Goal: Task Accomplishment & Management: Use online tool/utility

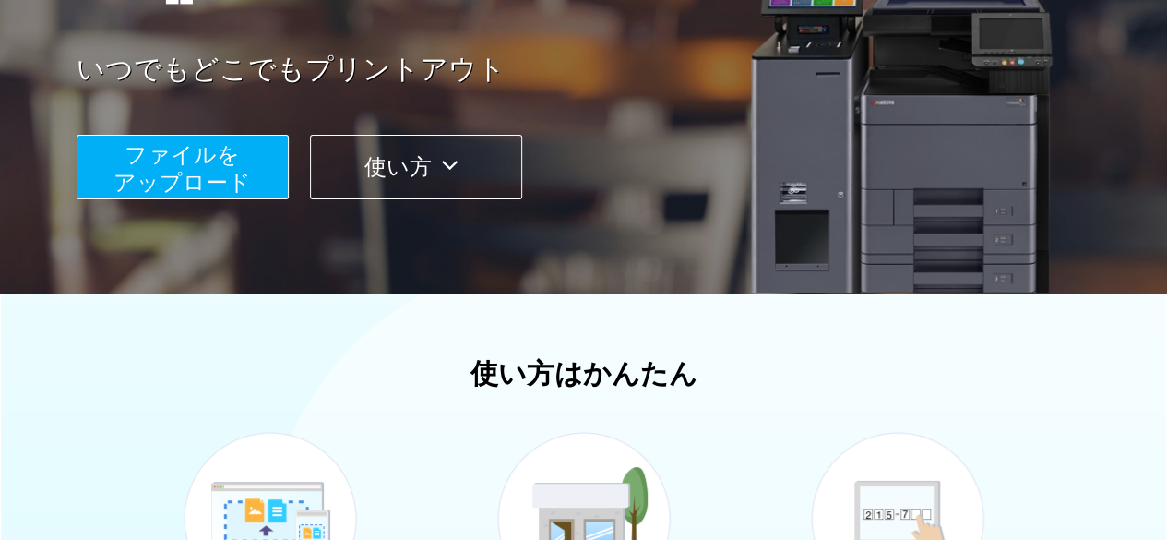
scroll to position [307, 0]
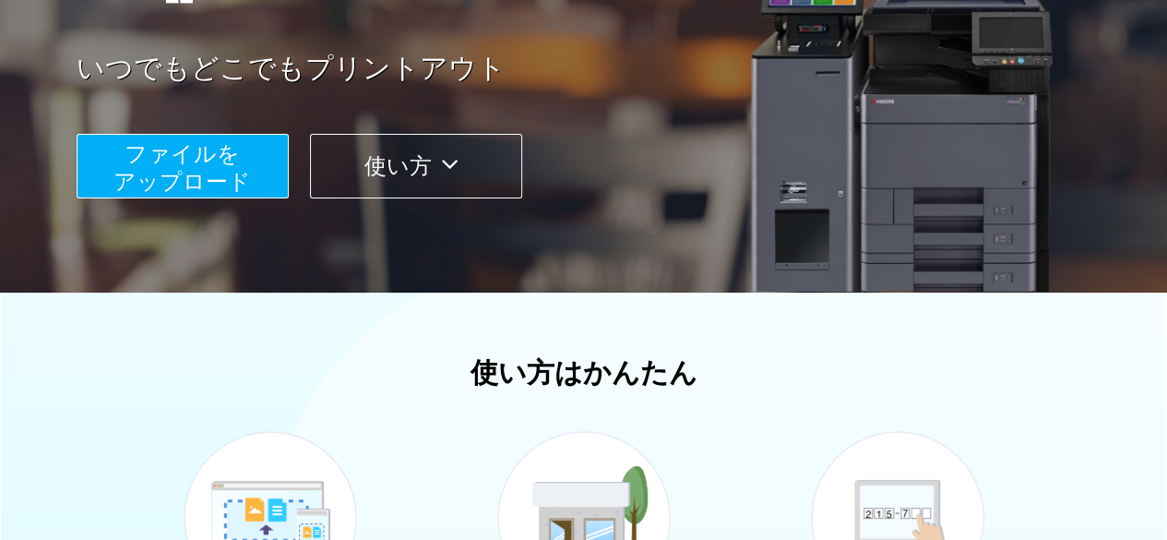
click at [210, 190] on span "ファイルを ​​アップロード" at bounding box center [183, 167] width 138 height 53
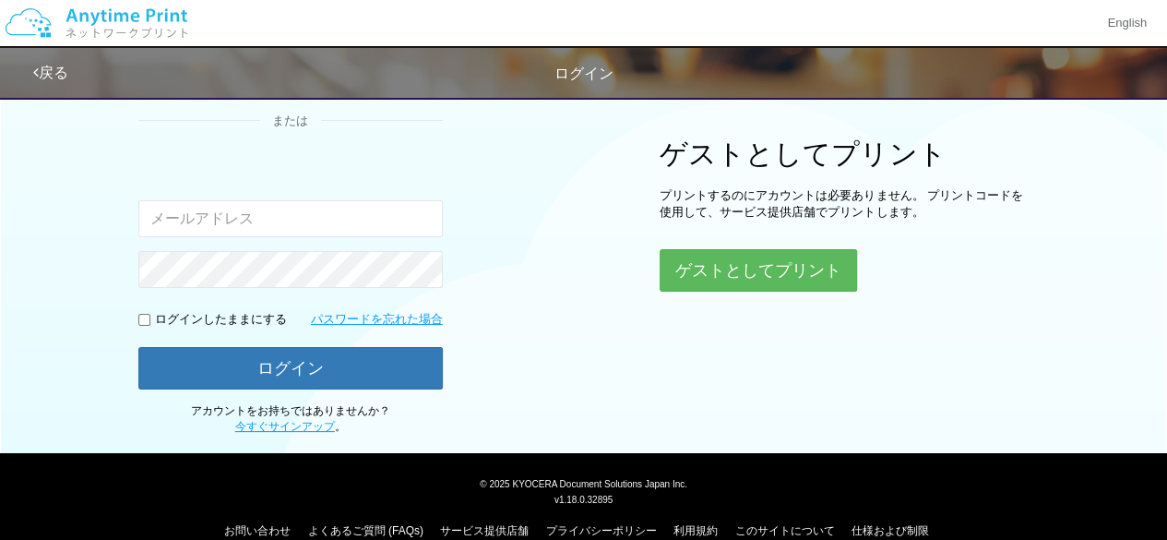
type input "[EMAIL_ADDRESS][DOMAIN_NAME]"
click at [138, 321] on input "checkbox" at bounding box center [144, 320] width 12 height 12
checkbox input "true"
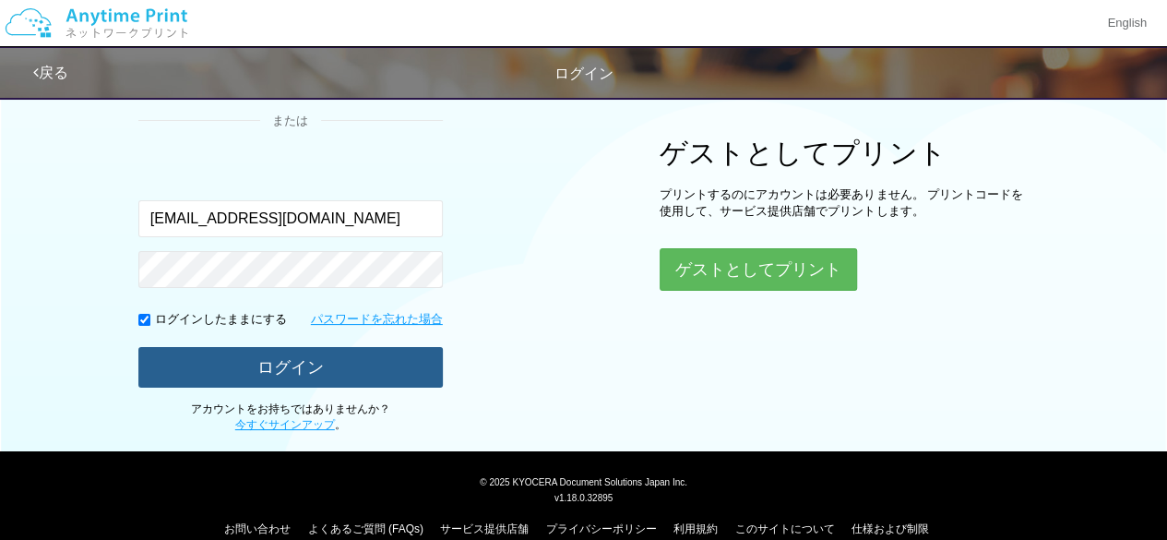
click at [203, 376] on button "ログイン" at bounding box center [290, 367] width 305 height 41
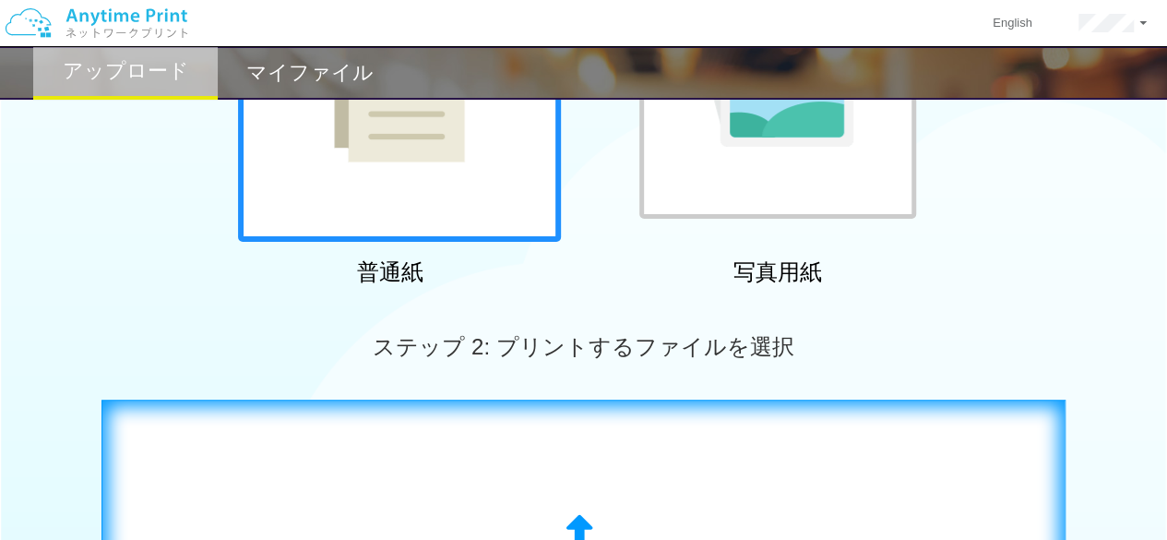
scroll to position [516, 0]
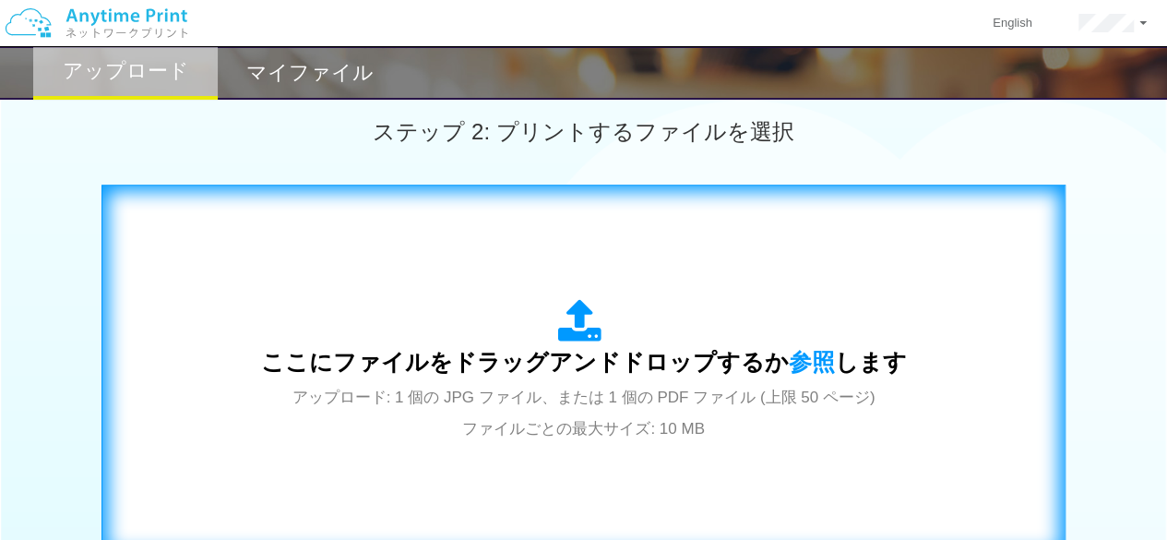
click at [526, 305] on div "ここにファイルをドラッグアンドドロップするか 参照 します アップロード: 1 個の JPG ファイル、または 1 個の PDF ファイル (上限 50 ペー…" at bounding box center [584, 371] width 646 height 144
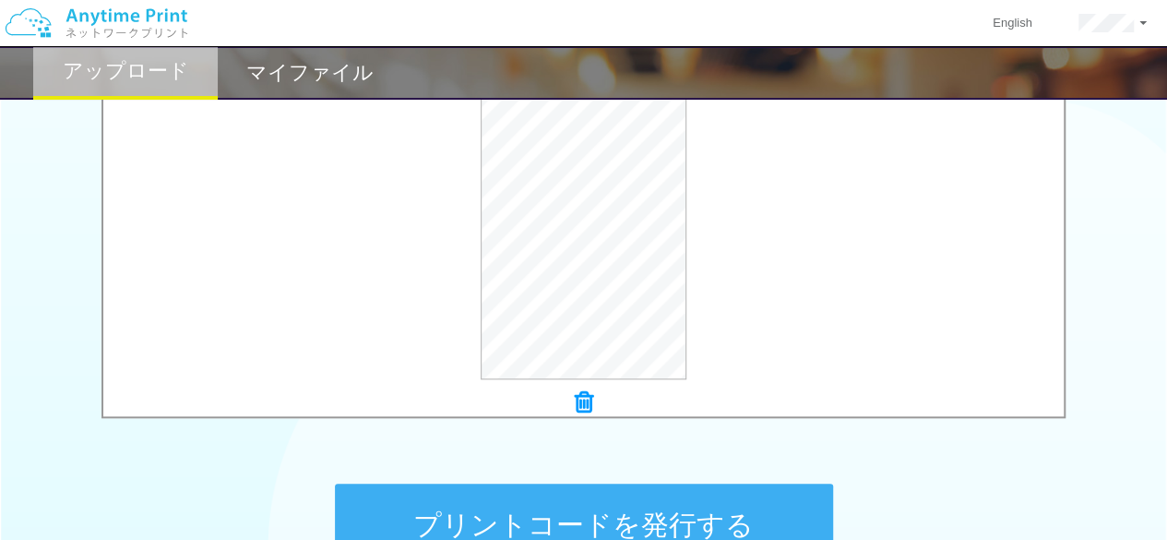
scroll to position [670, 0]
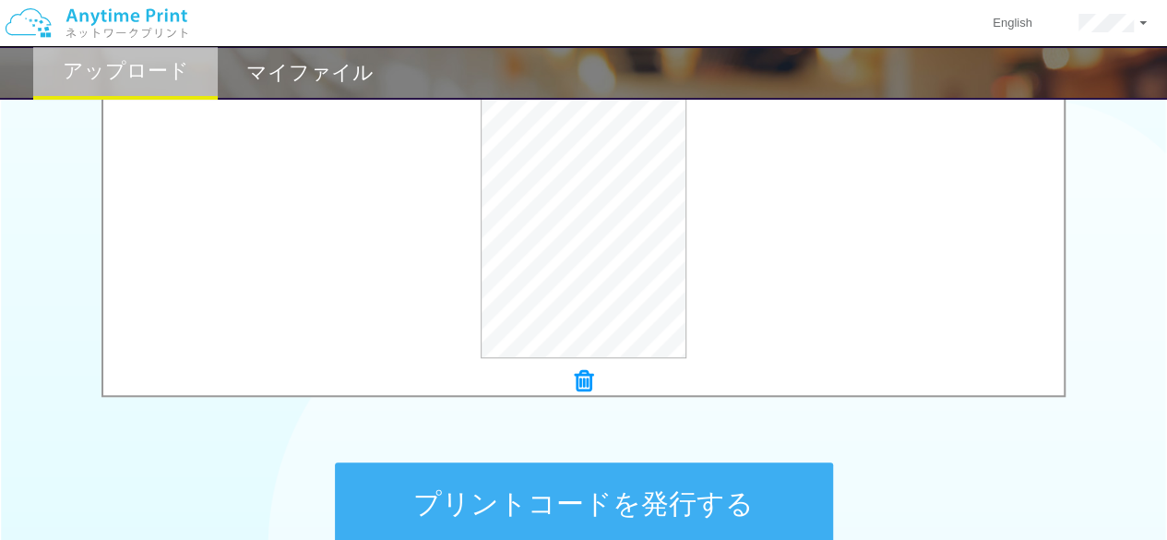
click at [563, 484] on button "プリントコードを発行する" at bounding box center [584, 503] width 498 height 83
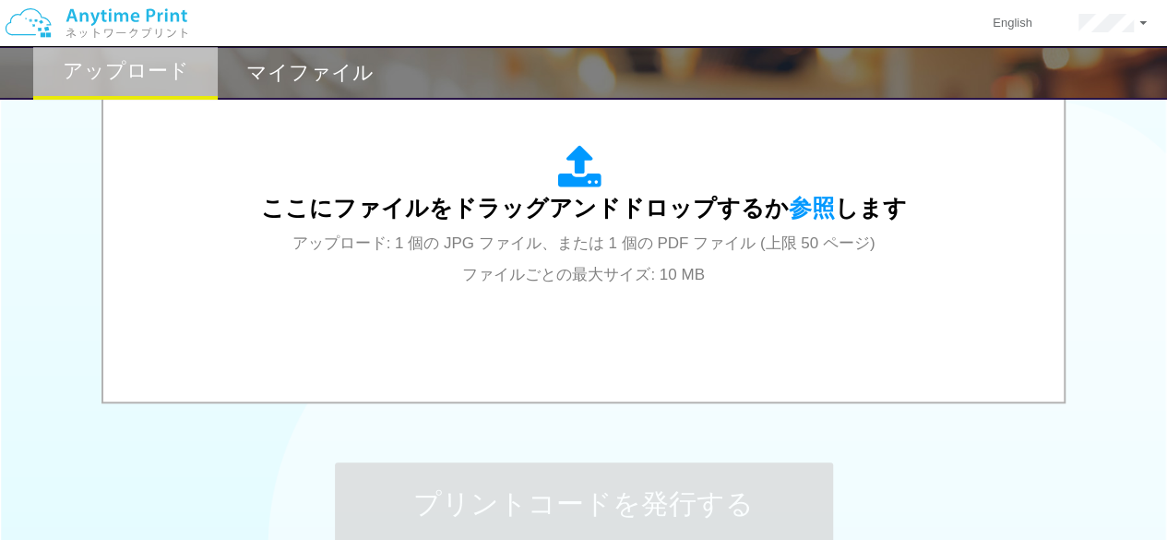
scroll to position [0, 0]
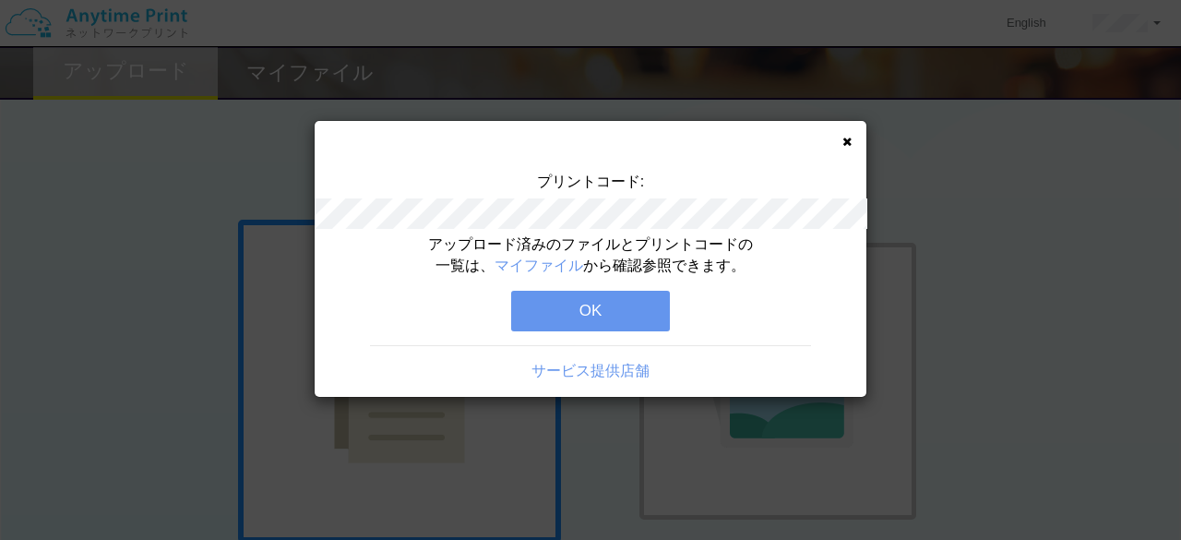
click at [596, 316] on button "OK" at bounding box center [590, 311] width 159 height 41
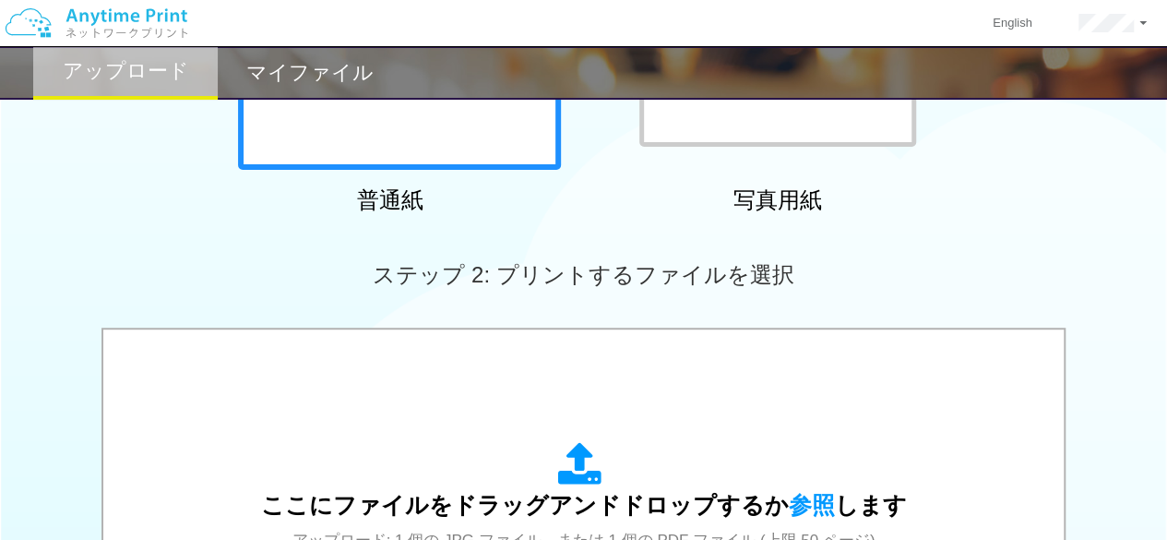
scroll to position [461, 0]
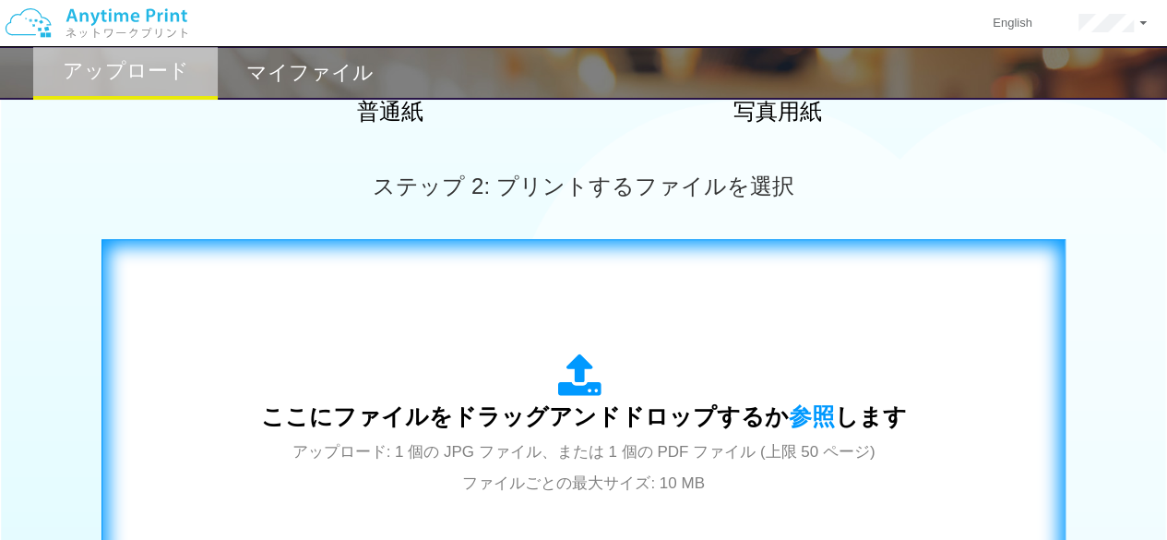
click at [559, 381] on icon at bounding box center [584, 376] width 52 height 46
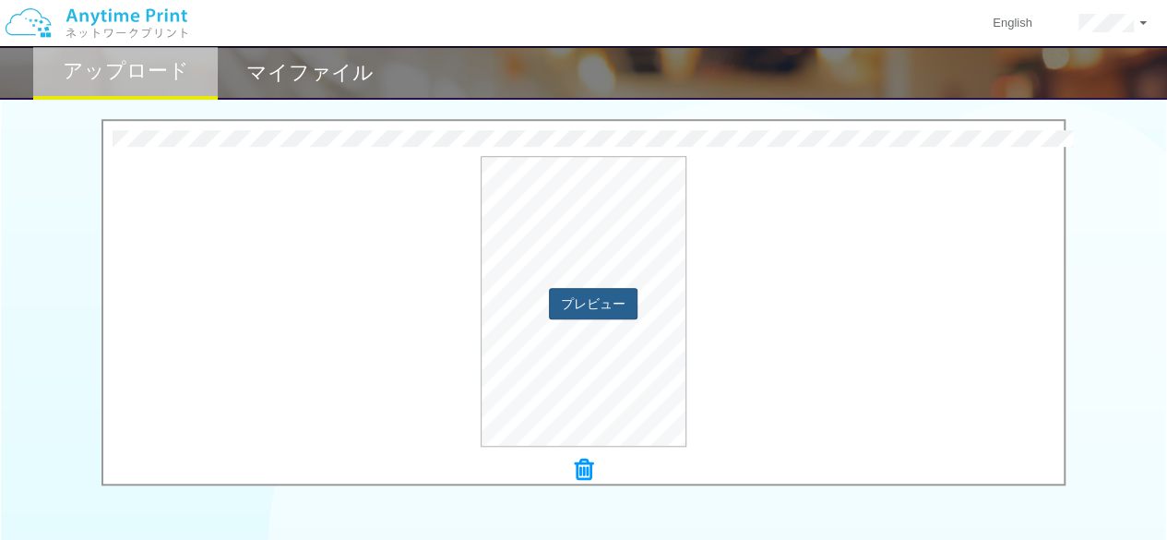
scroll to position [556, 0]
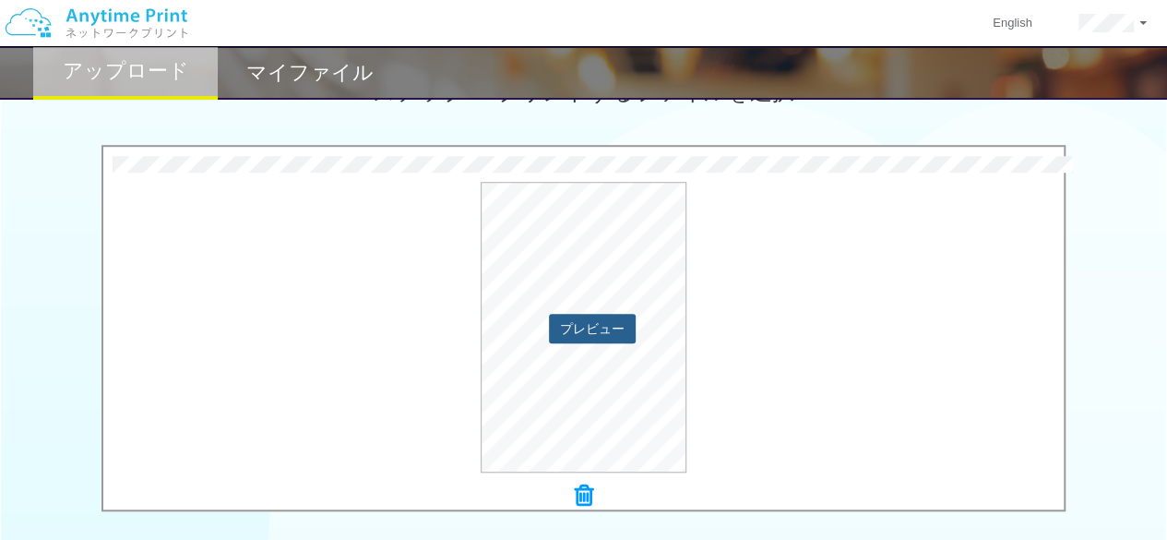
click at [579, 328] on button "プレビュー" at bounding box center [592, 329] width 87 height 30
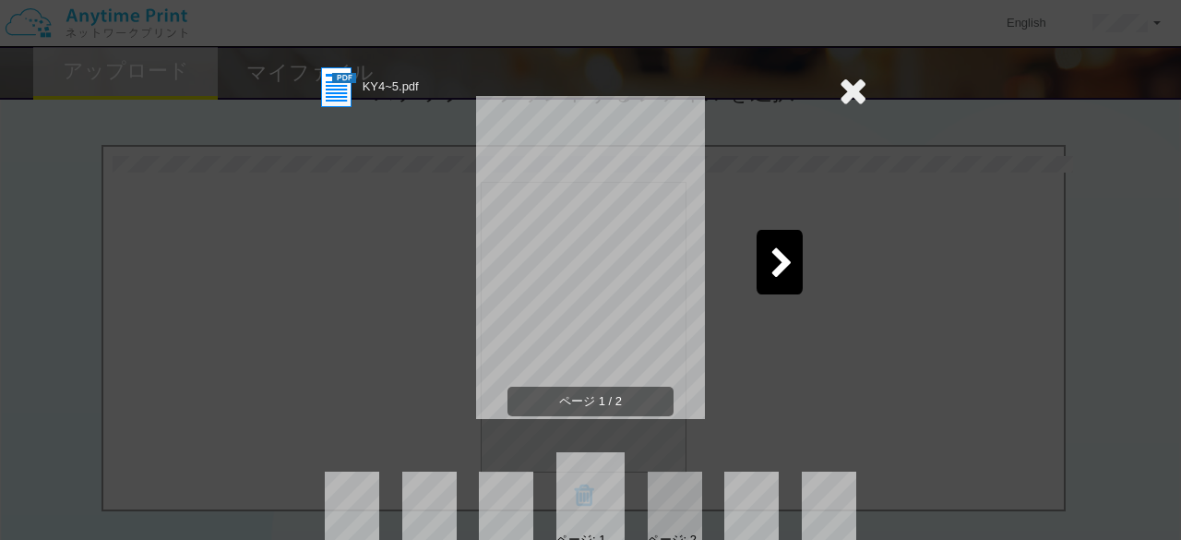
click at [771, 257] on icon at bounding box center [782, 264] width 23 height 32
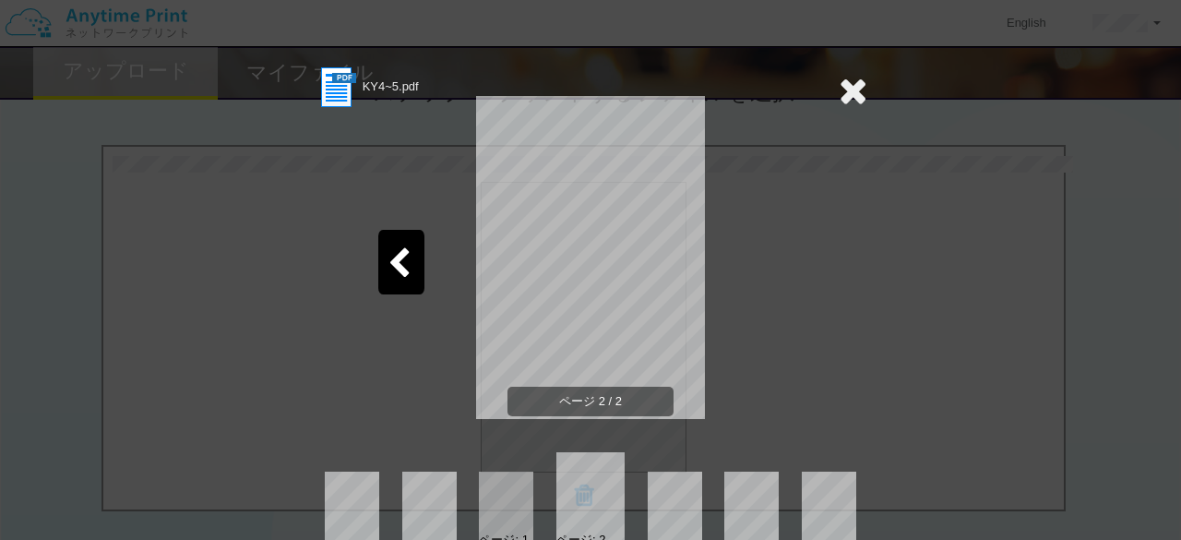
click at [839, 94] on icon at bounding box center [853, 90] width 29 height 37
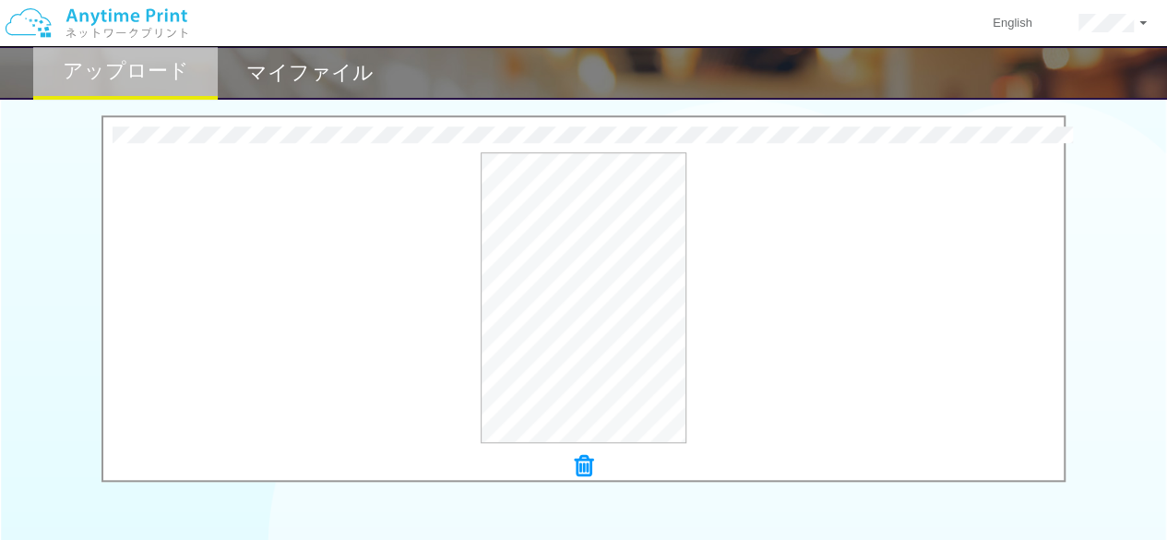
scroll to position [863, 0]
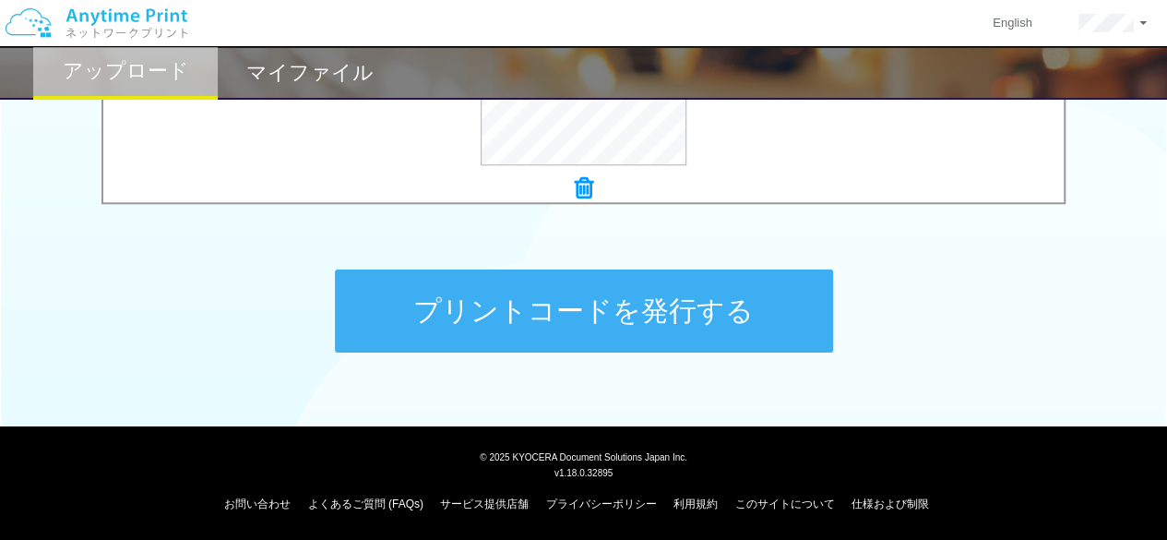
click at [640, 293] on button "プリントコードを発行する" at bounding box center [584, 310] width 498 height 83
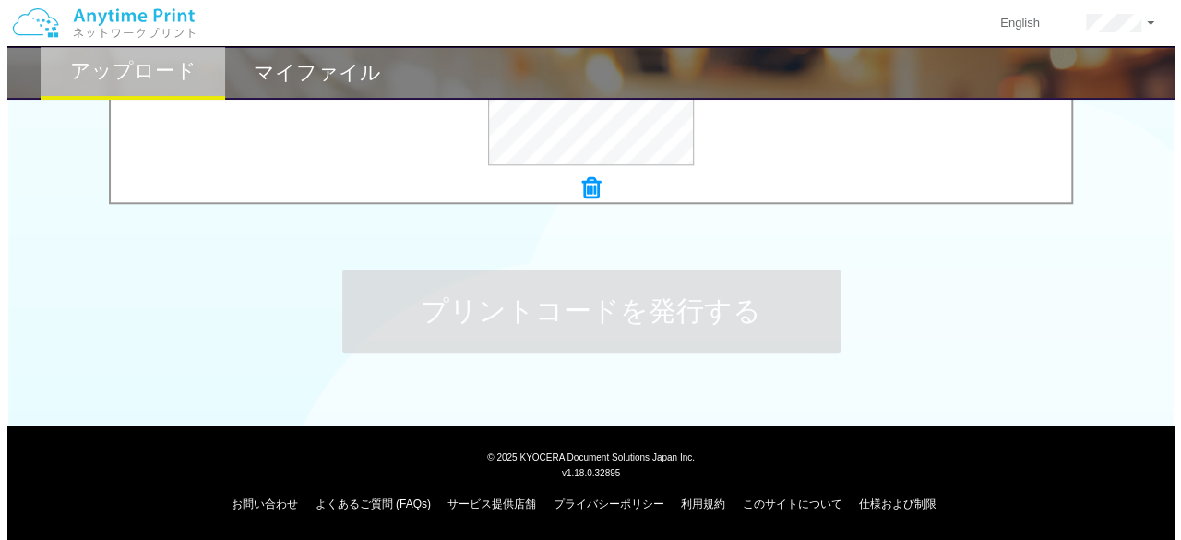
scroll to position [0, 0]
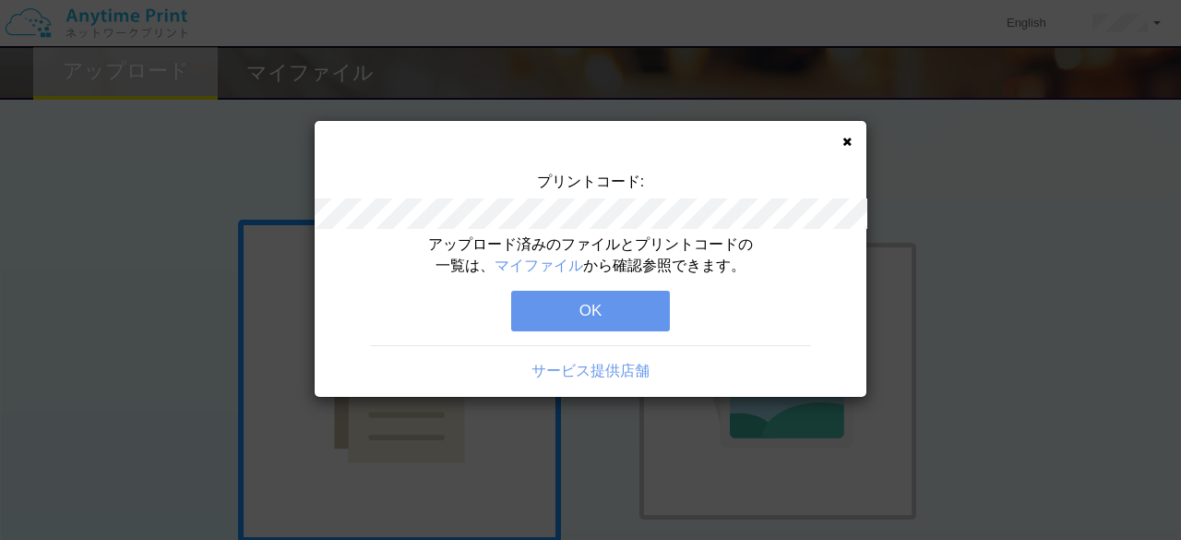
click at [613, 309] on button "OK" at bounding box center [590, 311] width 159 height 41
